Goal: Task Accomplishment & Management: Complete application form

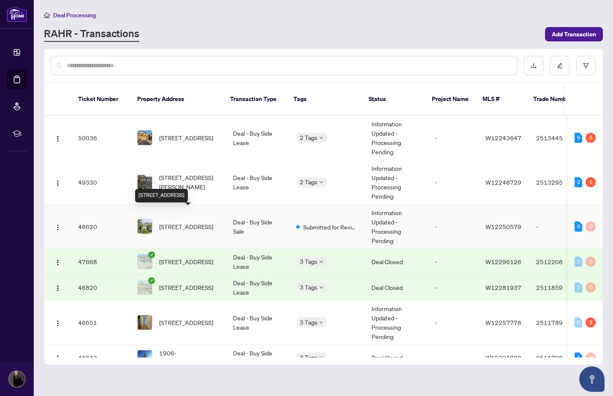
click at [183, 222] on span "170 Nautical Blvd, Oakville, Ontario L6L 6V6, Canada" at bounding box center [186, 226] width 54 height 9
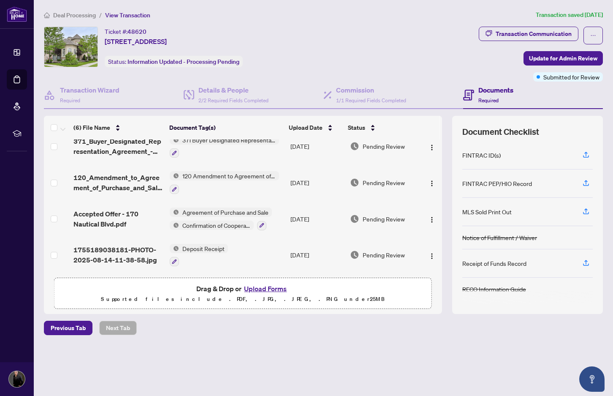
scroll to position [87, 0]
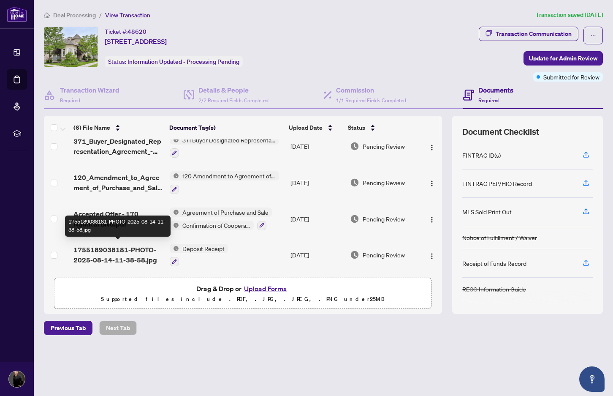
click at [117, 248] on span "1755189038181-PHOTO-2025-08-14-11-38-58.jpg" at bounding box center [118, 254] width 90 height 20
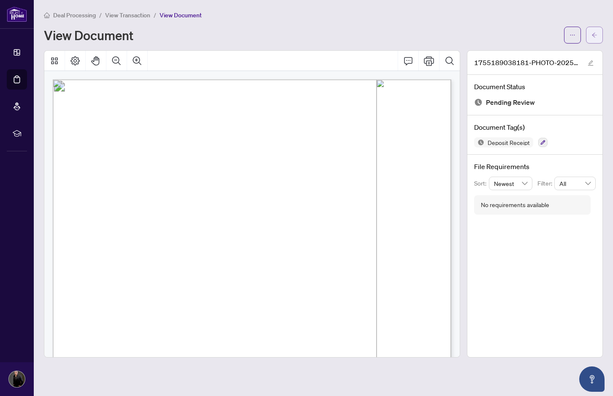
click at [593, 32] on icon "arrow-left" at bounding box center [595, 35] width 6 height 6
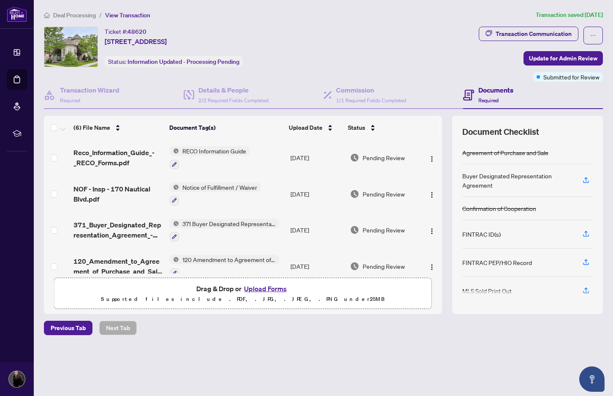
click at [268, 290] on button "Upload Forms" at bounding box center [266, 288] width 48 height 11
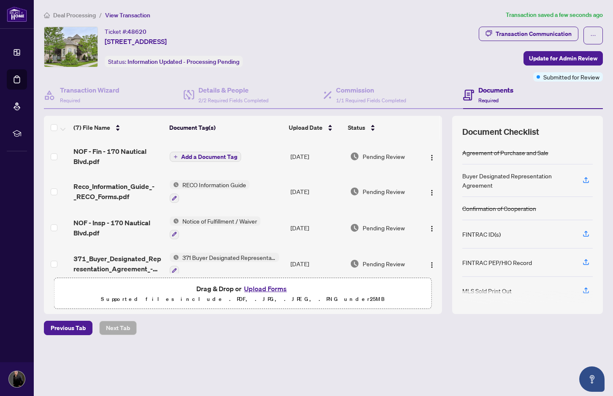
click at [182, 156] on span "Add a Document Tag" at bounding box center [209, 157] width 56 height 6
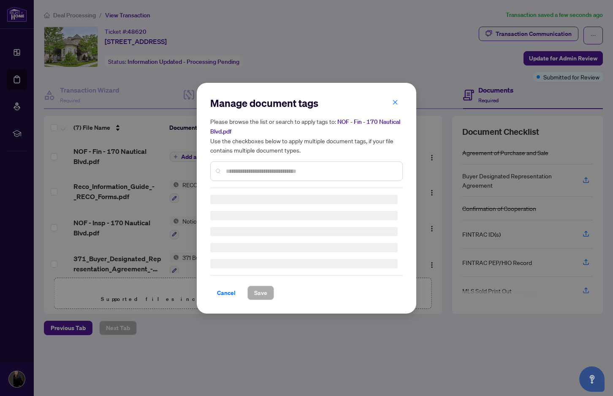
click at [248, 169] on input "text" at bounding box center [311, 170] width 170 height 9
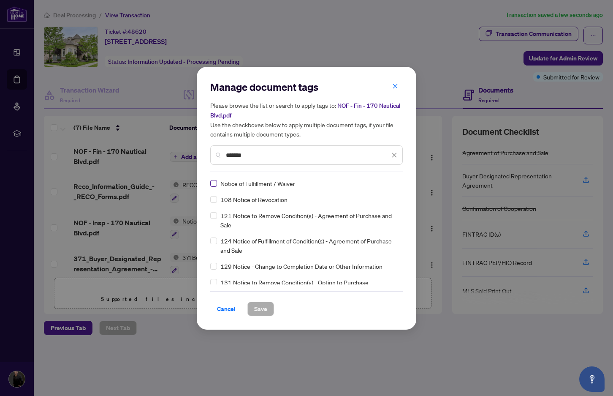
type input "******"
click at [215, 185] on span at bounding box center [213, 183] width 7 height 7
click at [264, 310] on span "Save" at bounding box center [260, 309] width 13 height 14
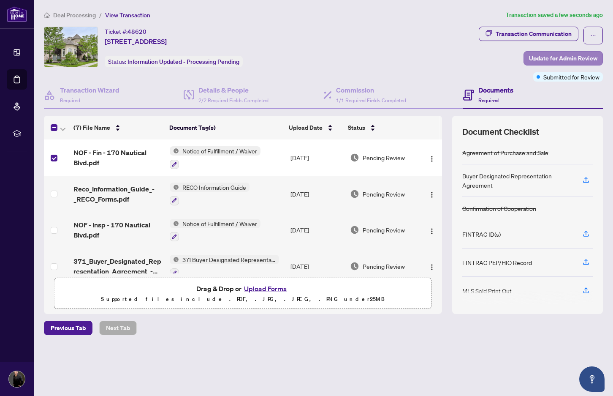
click at [570, 60] on span "Update for Admin Review" at bounding box center [563, 59] width 68 height 14
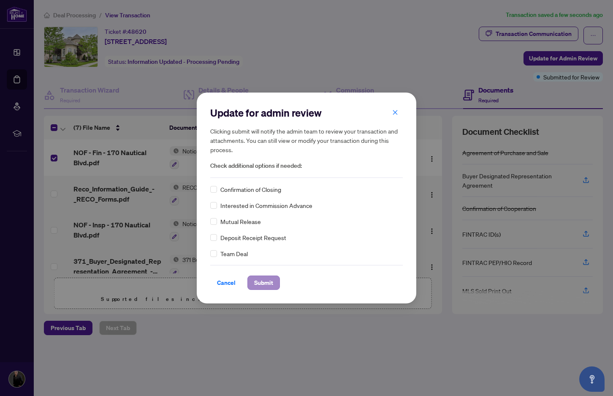
click at [262, 283] on span "Submit" at bounding box center [263, 283] width 19 height 14
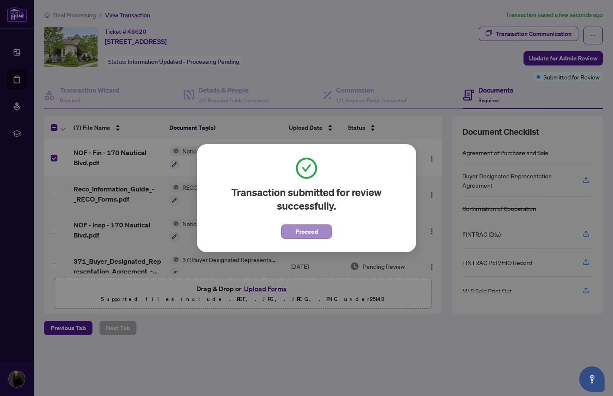
click at [307, 235] on span "Proceed" at bounding box center [307, 232] width 22 height 14
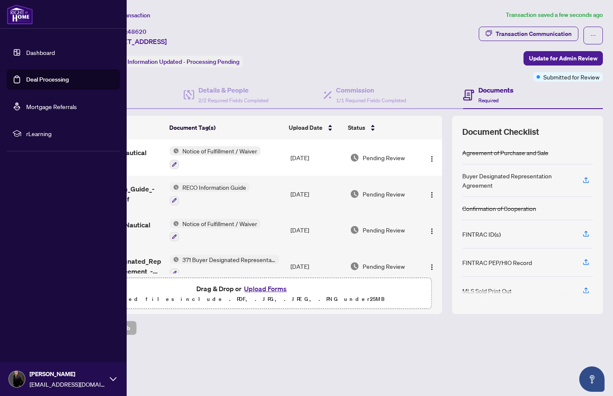
click at [31, 52] on link "Dashboard" at bounding box center [40, 53] width 29 height 8
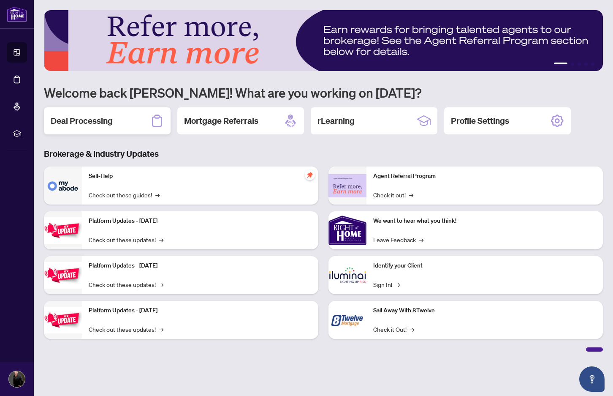
click at [106, 122] on h2 "Deal Processing" at bounding box center [82, 121] width 62 height 12
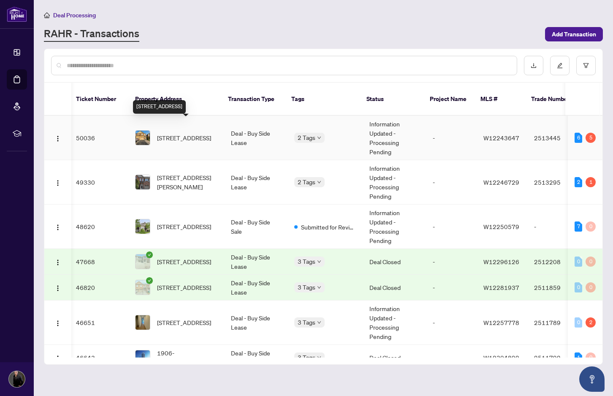
click at [190, 133] on span "[STREET_ADDRESS]" at bounding box center [184, 137] width 54 height 9
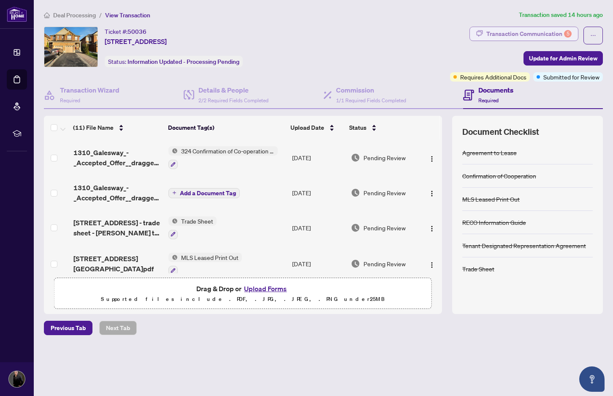
click at [514, 37] on div "Transaction Communication 5" at bounding box center [528, 34] width 85 height 14
type textarea "**********"
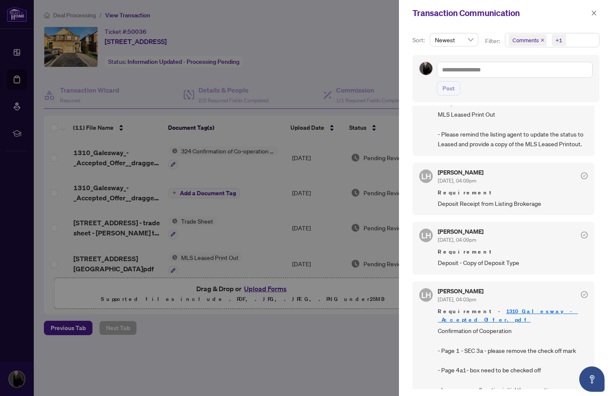
scroll to position [2, 0]
click at [596, 14] on icon "close" at bounding box center [594, 13] width 6 height 6
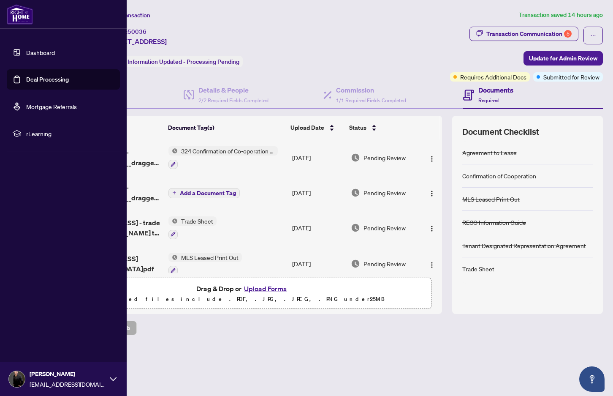
click at [26, 54] on link "Dashboard" at bounding box center [40, 53] width 29 height 8
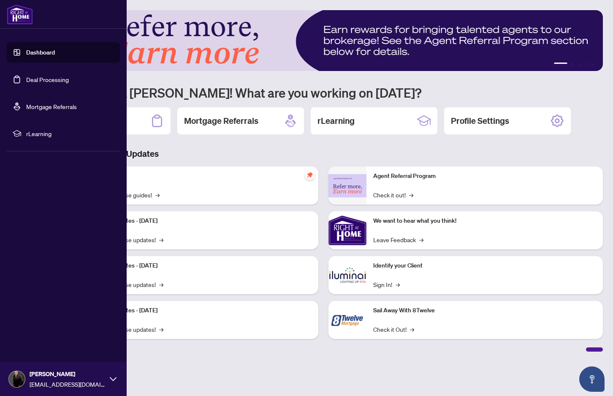
click at [26, 50] on link "Dashboard" at bounding box center [40, 53] width 29 height 8
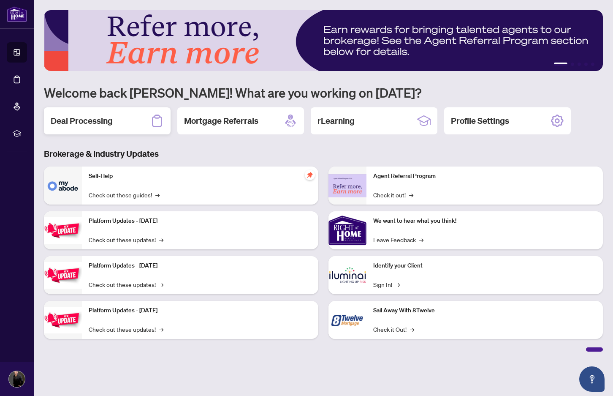
click at [91, 121] on h2 "Deal Processing" at bounding box center [82, 121] width 62 height 12
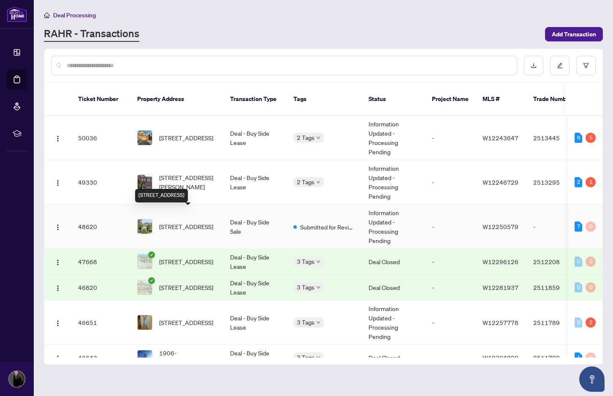
click at [184, 222] on span "170 Nautical Blvd, Oakville, Ontario L6L 6V6, Canada" at bounding box center [186, 226] width 54 height 9
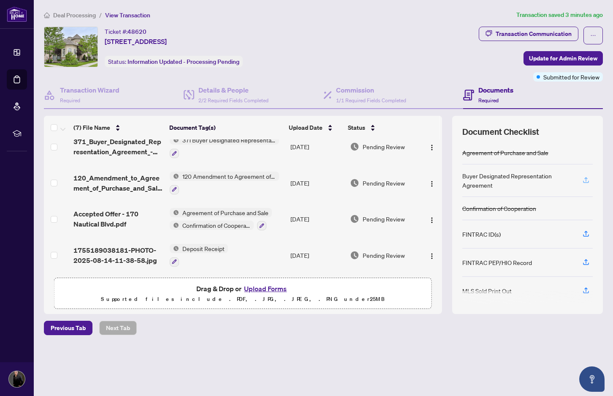
click at [585, 178] on icon "button" at bounding box center [585, 179] width 3 height 4
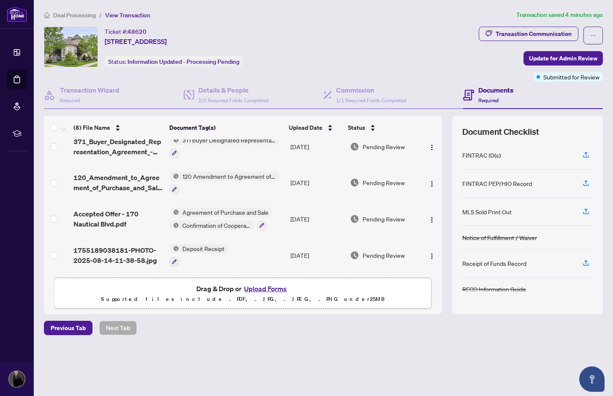
scroll to position [160, 0]
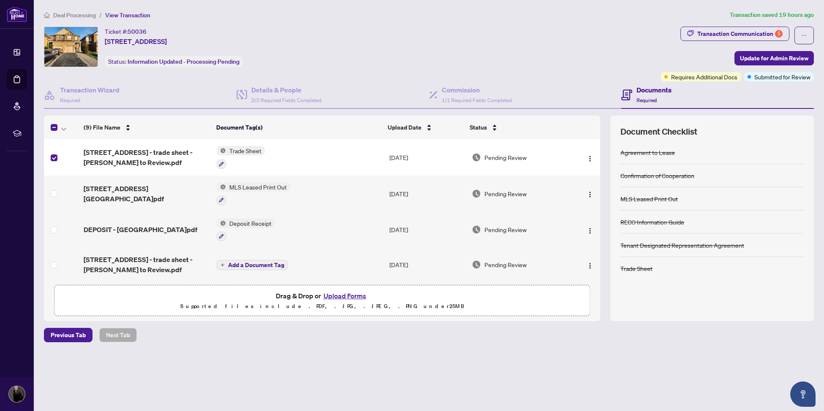
click at [350, 294] on button "Upload Forms" at bounding box center [345, 296] width 48 height 11
click at [348, 299] on button "Upload Forms" at bounding box center [345, 296] width 48 height 11
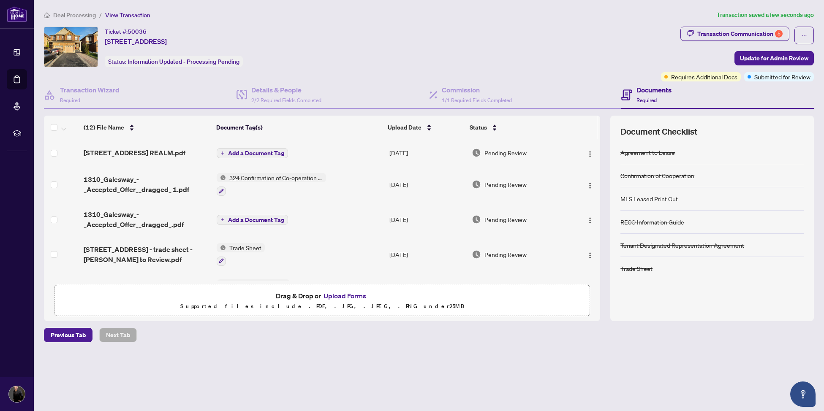
click at [234, 152] on span "Add a Document Tag" at bounding box center [256, 153] width 56 height 6
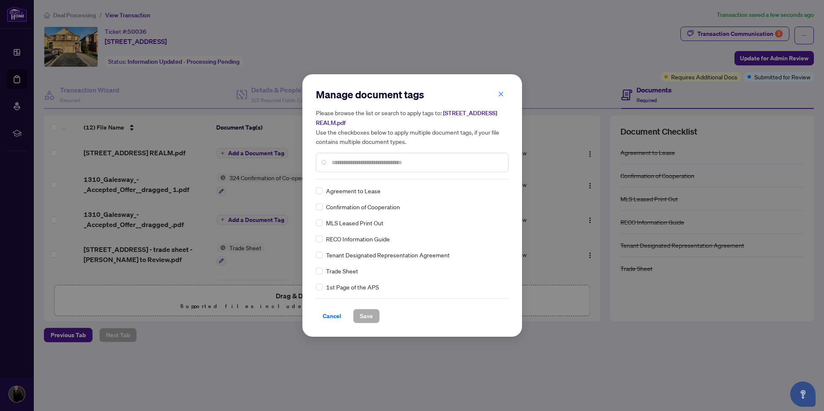
click at [360, 179] on div "Manage document tags Please browse the list or search to apply tags to: [STREET…" at bounding box center [412, 134] width 193 height 92
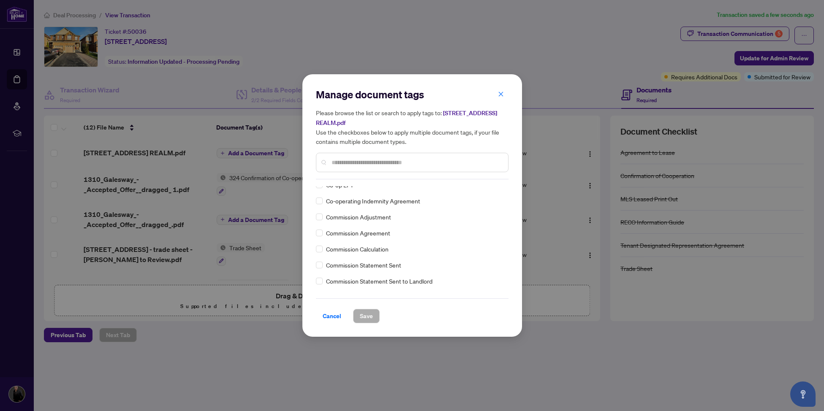
click at [353, 161] on input "text" at bounding box center [416, 162] width 170 height 9
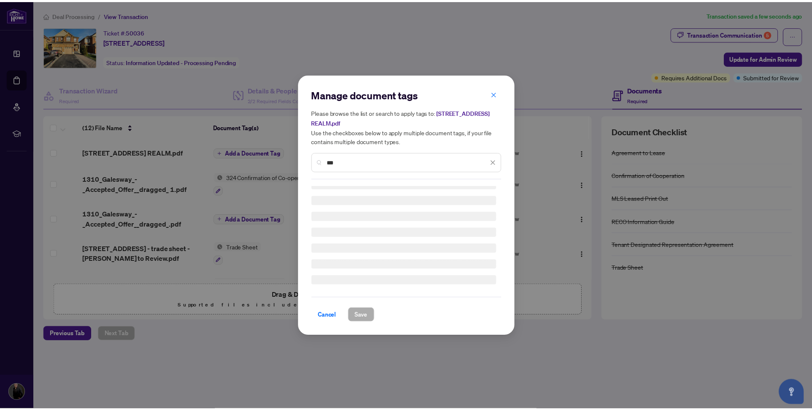
scroll to position [0, 0]
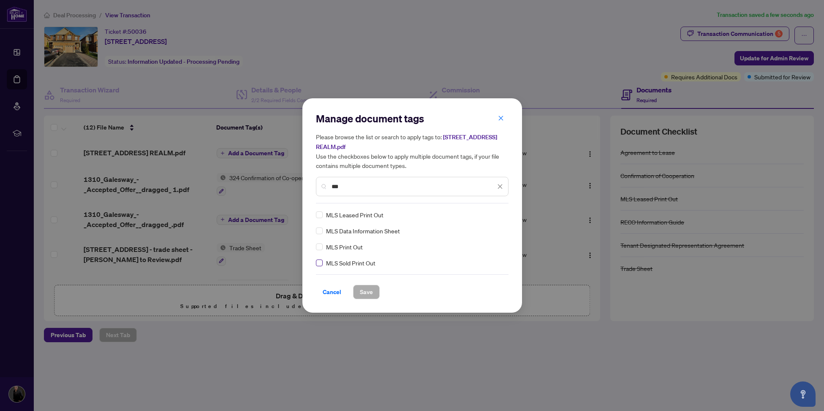
type input "***"
click at [319, 266] on span at bounding box center [319, 263] width 7 height 7
click at [371, 292] on span "Save" at bounding box center [366, 292] width 13 height 14
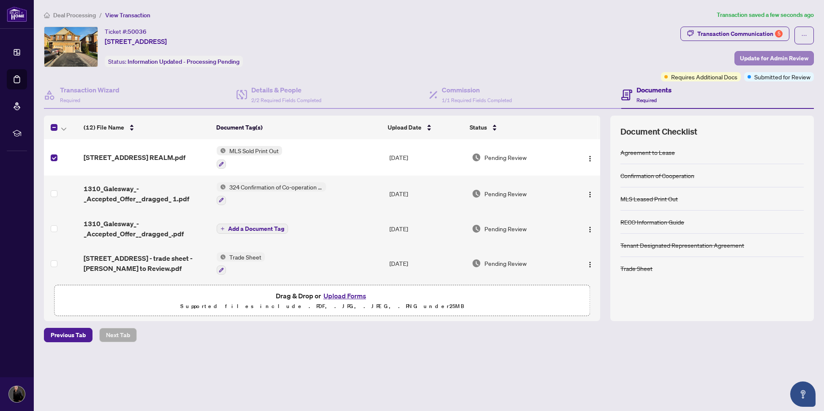
click at [769, 56] on span "Update for Admin Review" at bounding box center [774, 59] width 68 height 14
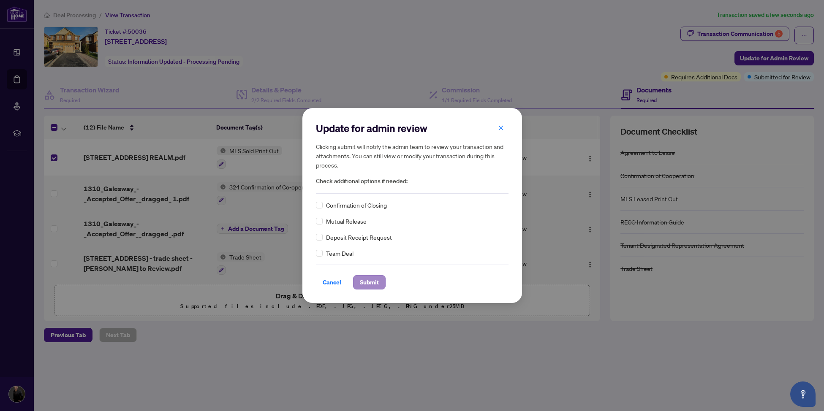
click at [372, 279] on span "Submit" at bounding box center [369, 283] width 19 height 14
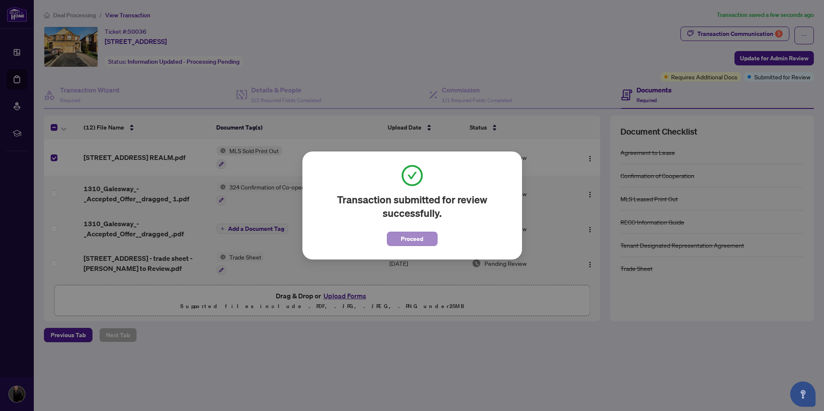
click at [407, 242] on span "Proceed" at bounding box center [412, 239] width 22 height 14
